Goal: Check status: Check status

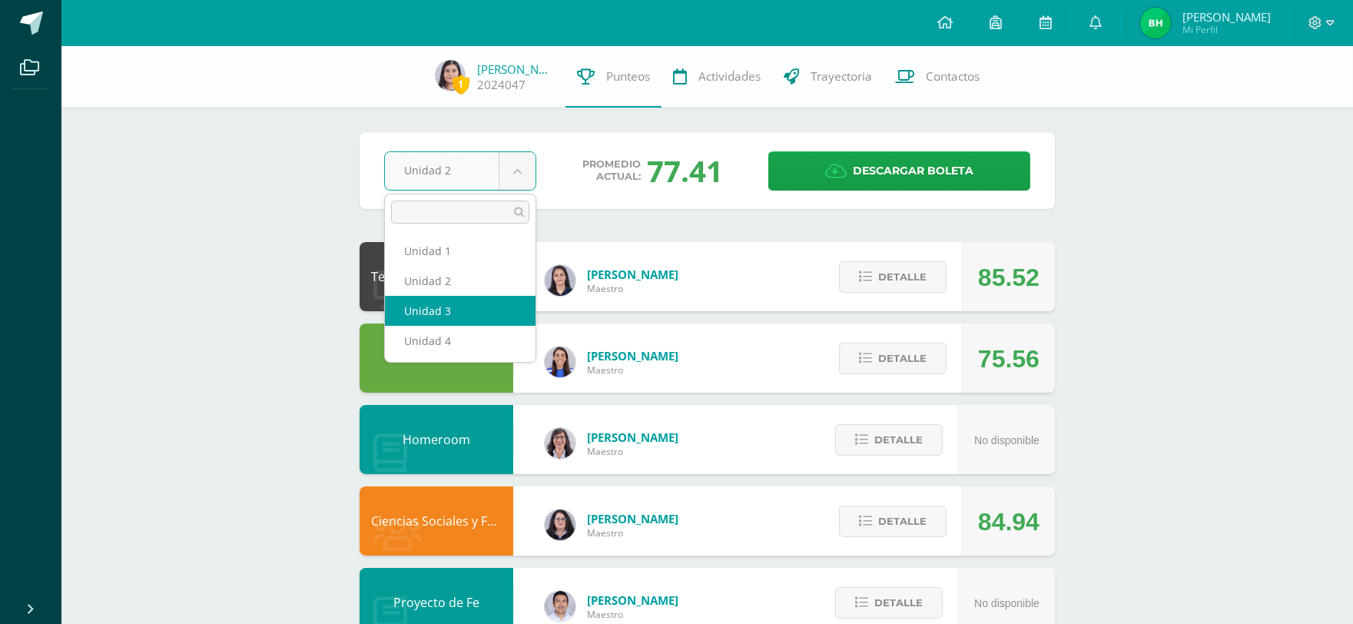
select select "Unidad 3"
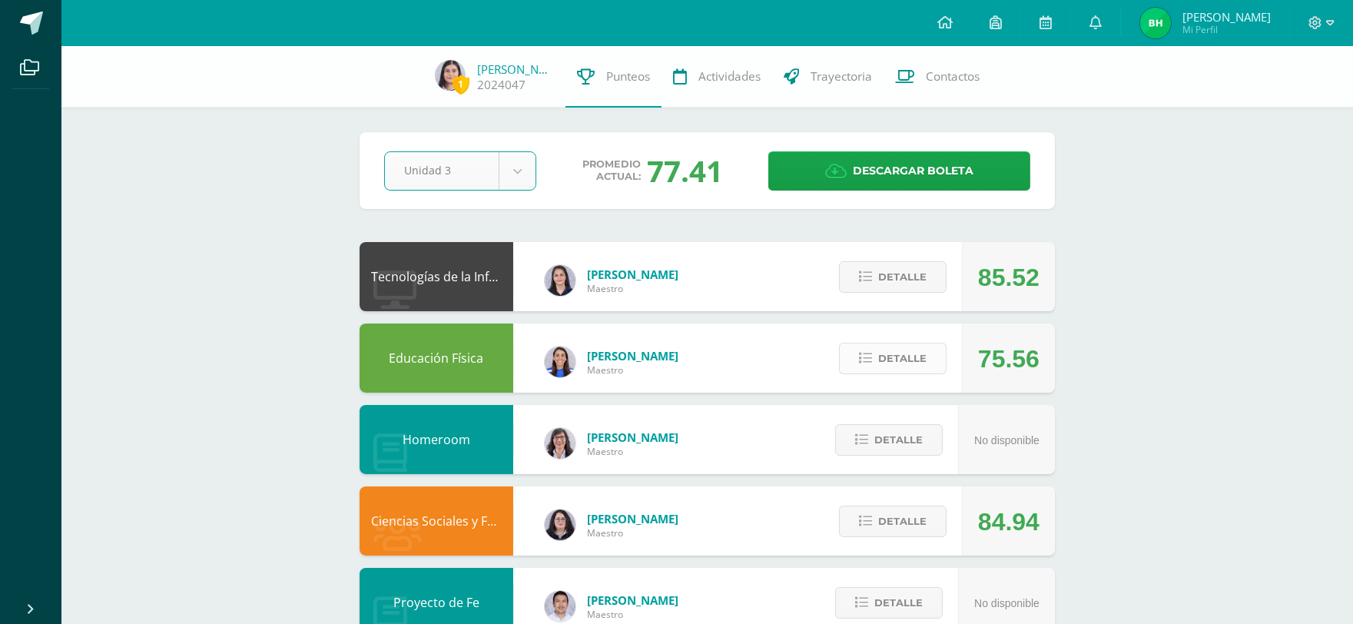
scroll to position [85, 0]
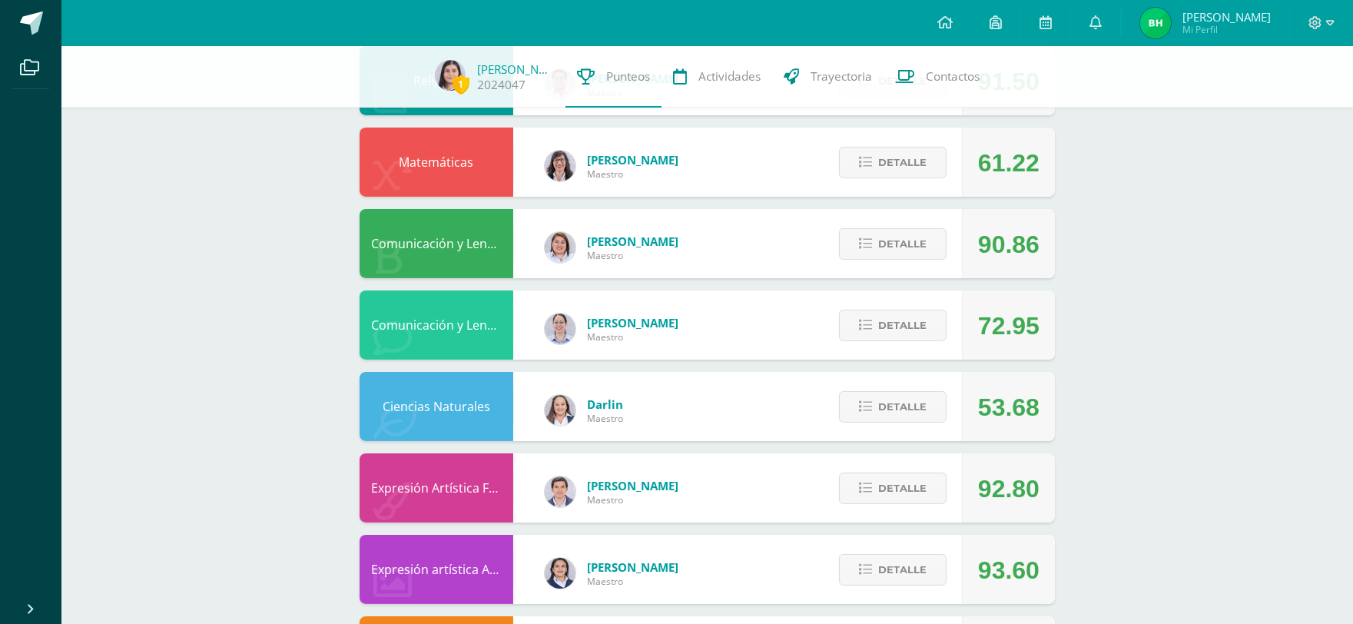
scroll to position [602, 0]
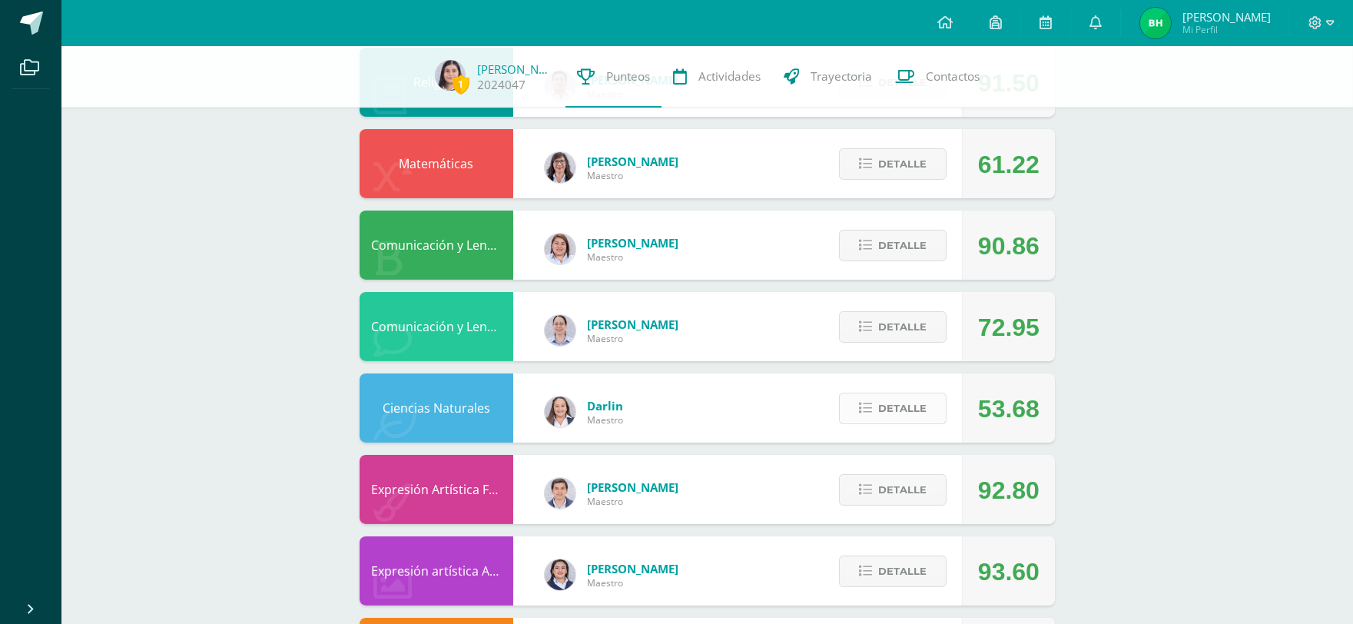
click at [915, 413] on span "Detalle" at bounding box center [902, 408] width 48 height 28
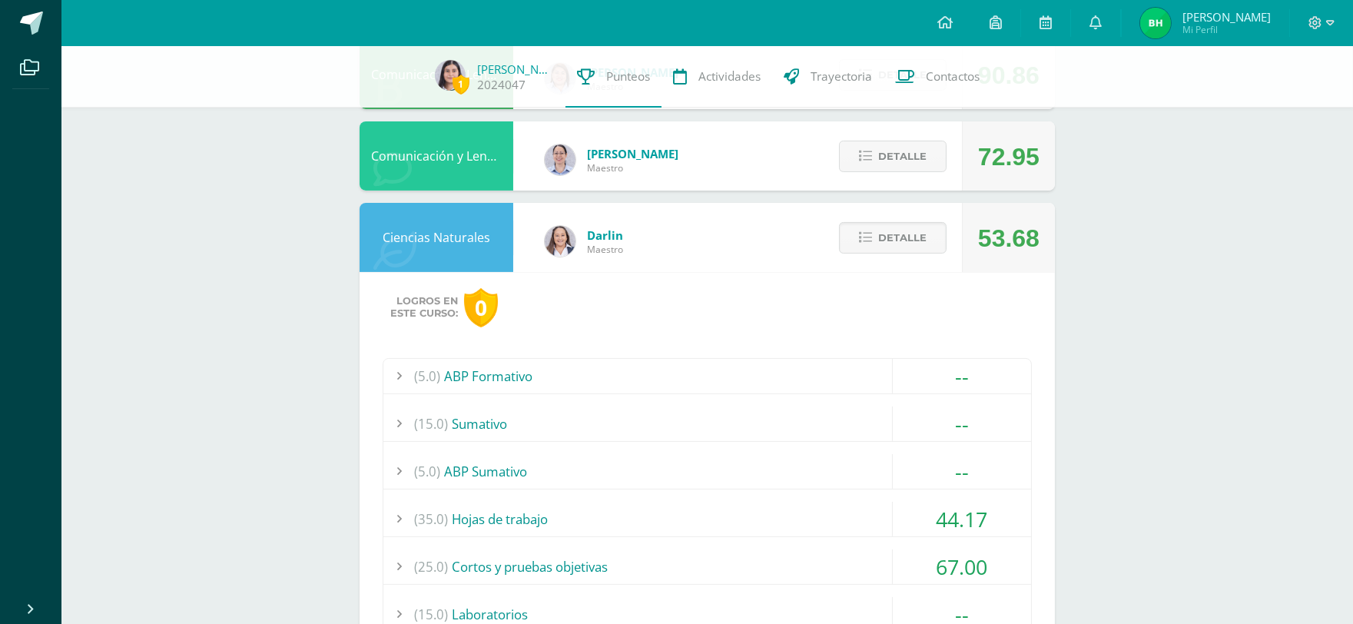
scroll to position [858, 0]
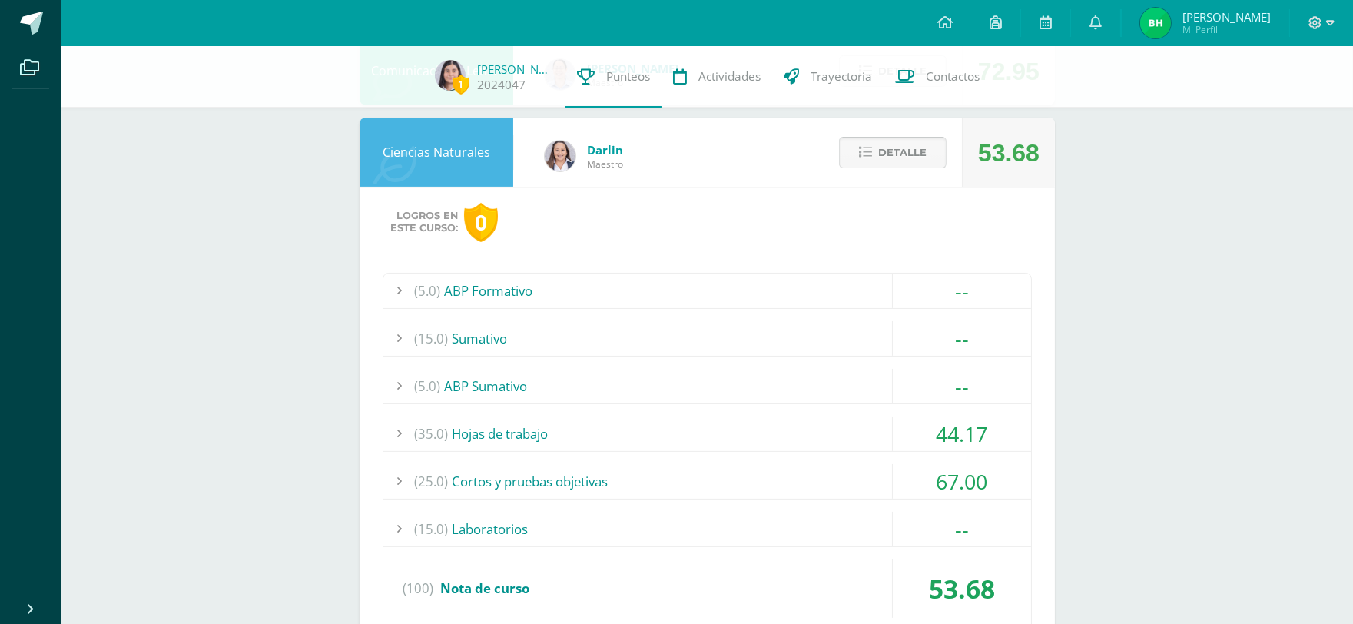
click at [895, 156] on span "Detalle" at bounding box center [902, 152] width 48 height 28
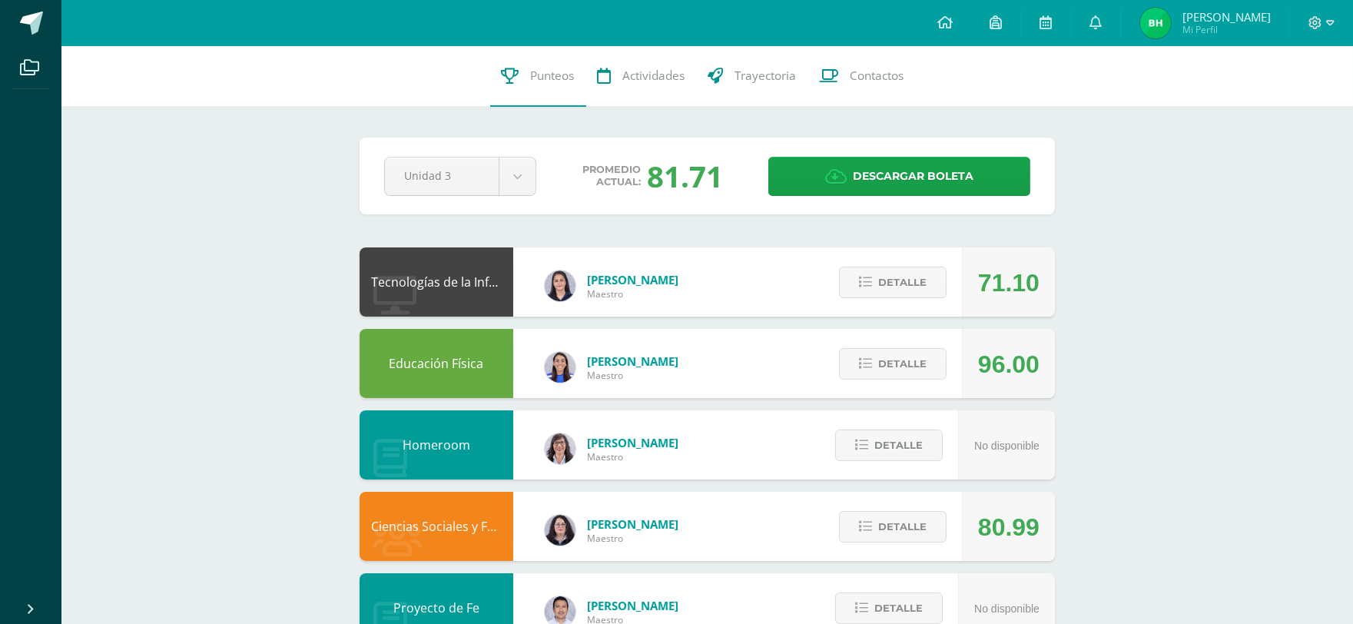
scroll to position [0, 0]
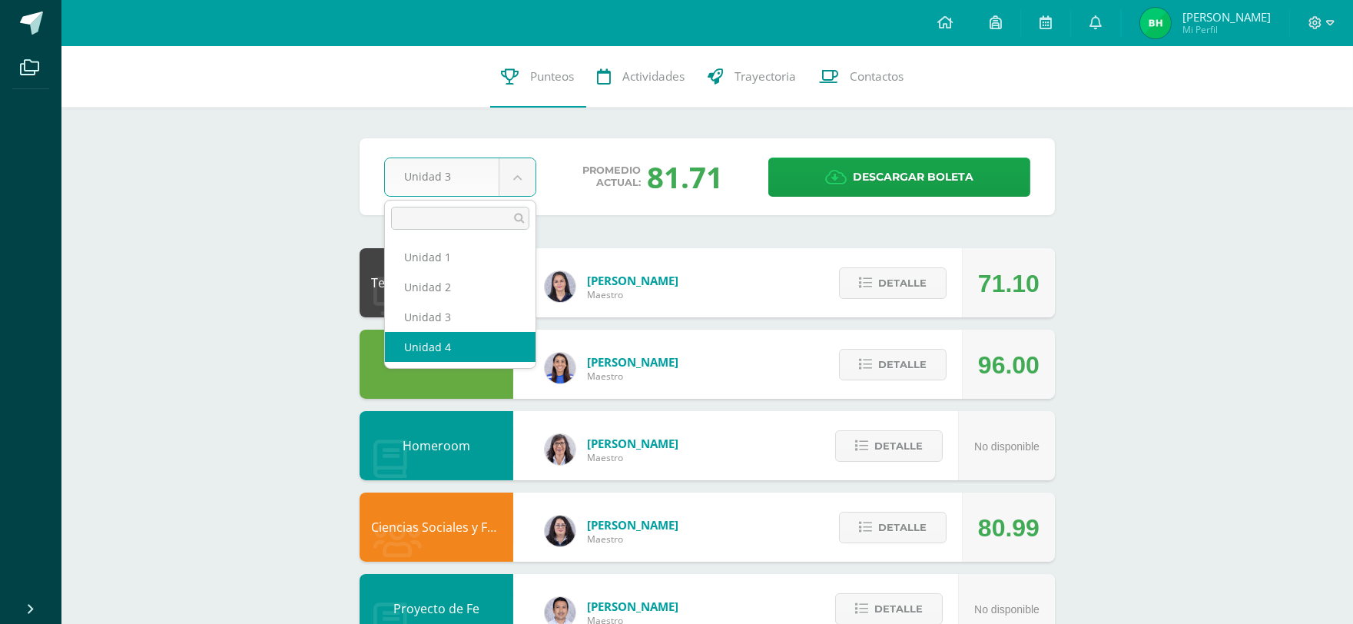
select select "Unidad 4"
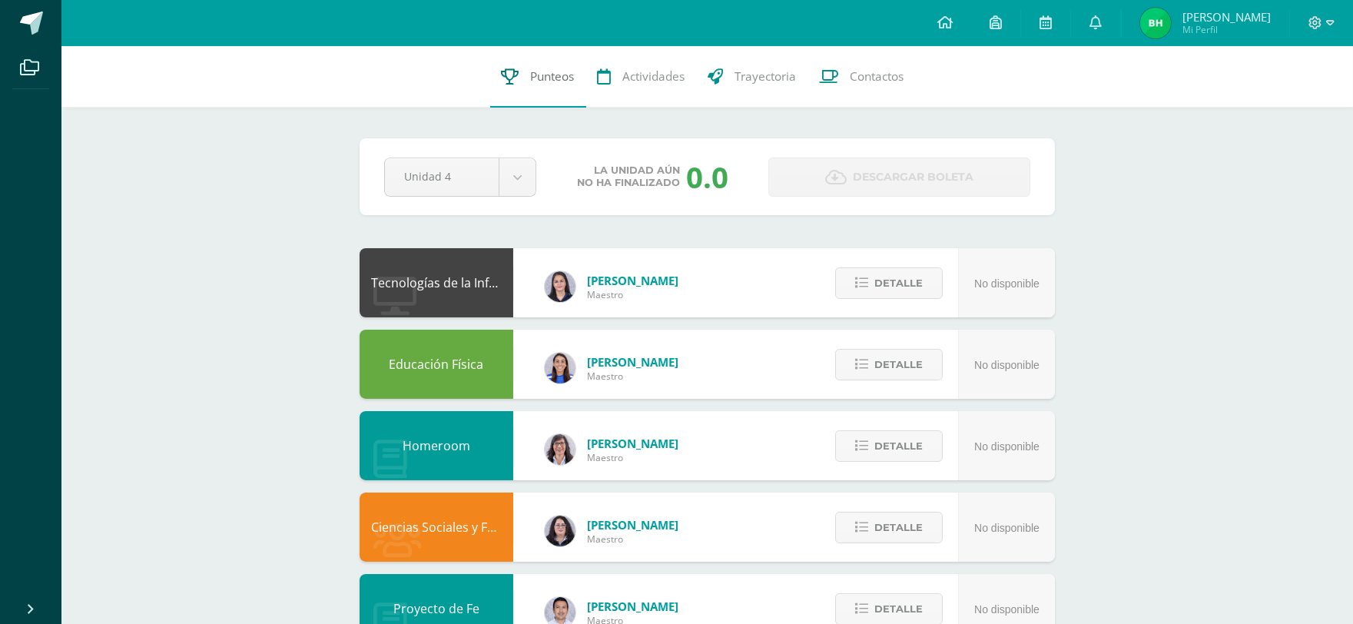
click at [556, 77] on span "Punteos" at bounding box center [553, 76] width 44 height 16
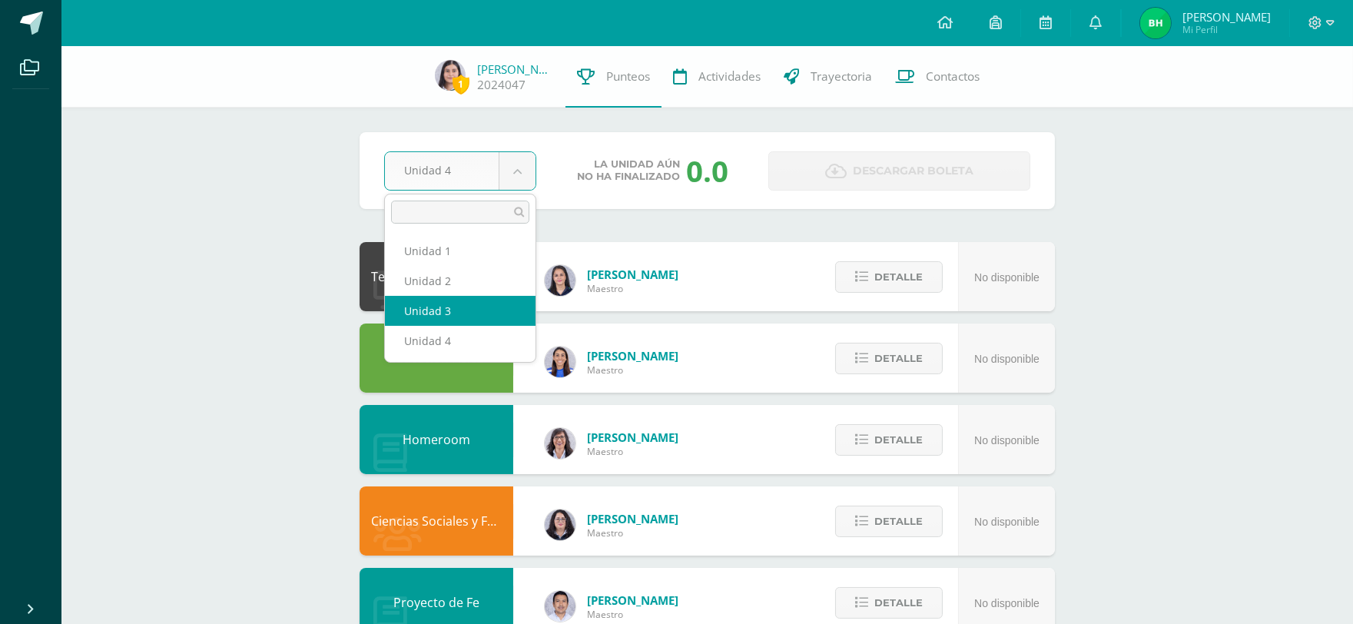
select select "Unidad 3"
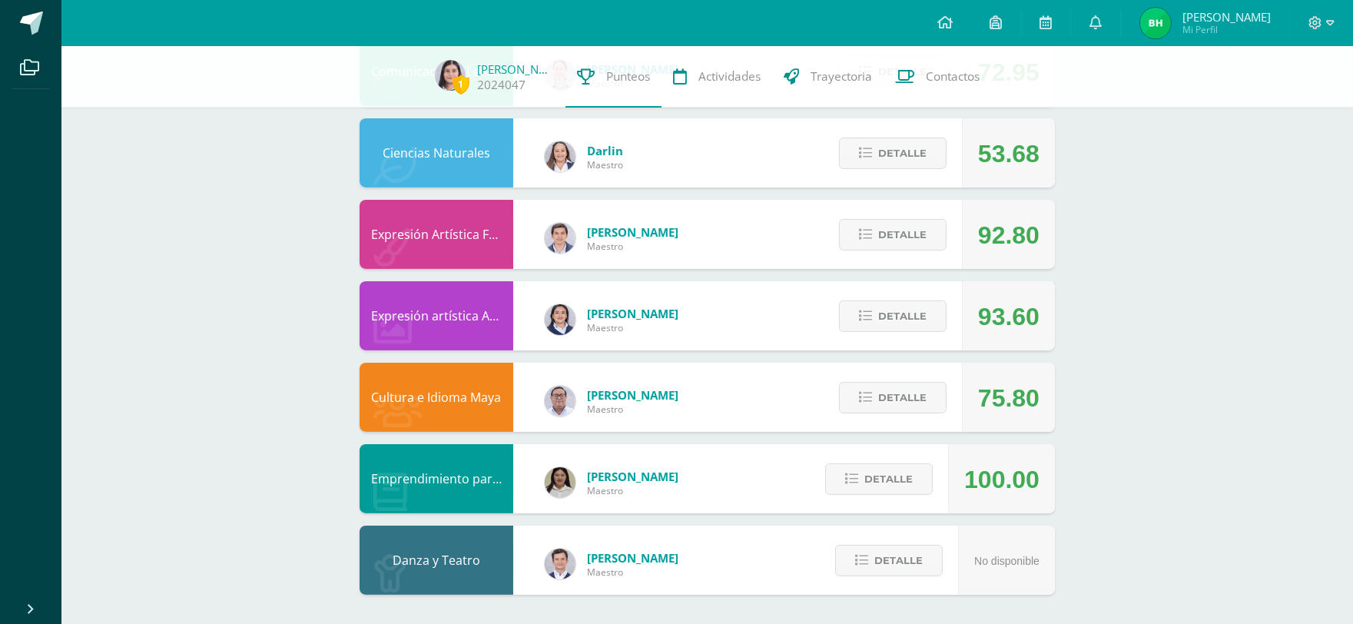
scroll to position [858, 0]
